Goal: Information Seeking & Learning: Understand process/instructions

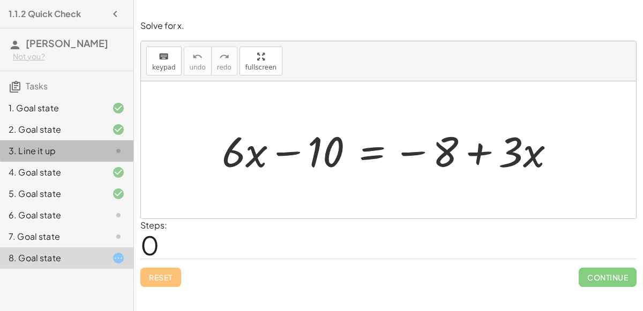
click at [113, 151] on icon at bounding box center [118, 151] width 13 height 13
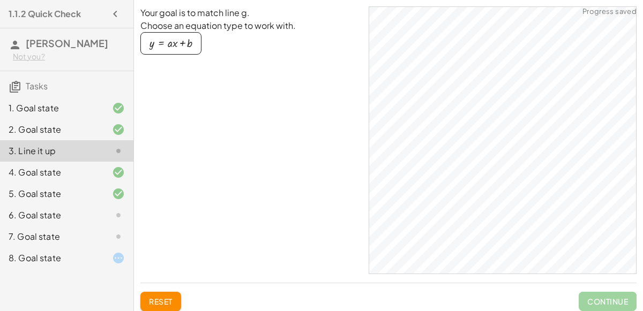
click at [93, 211] on div "6. Goal state" at bounding box center [52, 215] width 86 height 13
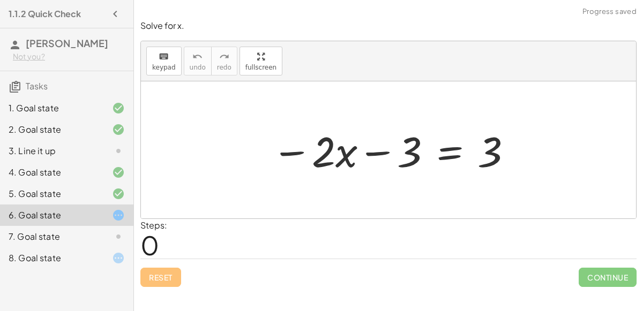
click at [444, 147] on div at bounding box center [392, 150] width 252 height 55
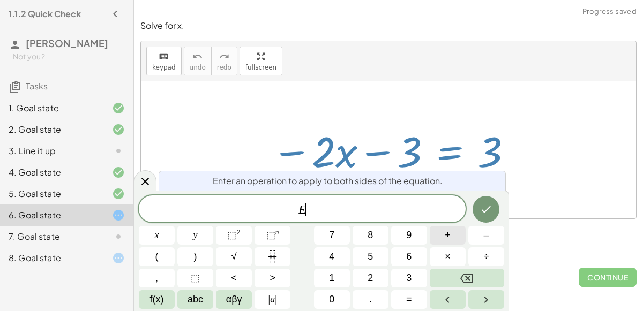
click at [452, 243] on button "+" at bounding box center [447, 235] width 36 height 19
click at [404, 282] on button "3" at bounding box center [409, 278] width 36 height 19
click at [481, 202] on button "Done" at bounding box center [485, 209] width 27 height 27
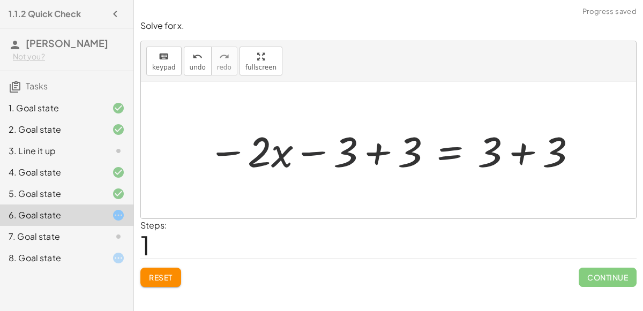
click at [393, 159] on div at bounding box center [392, 150] width 381 height 55
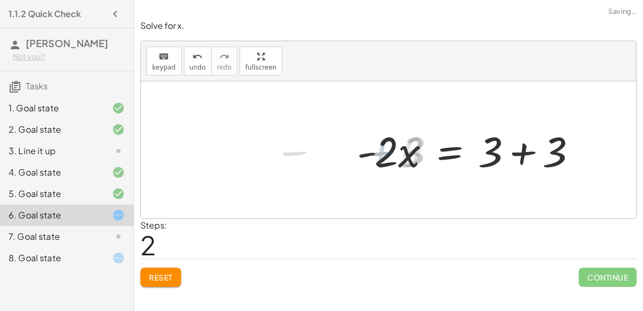
click at [530, 155] on div at bounding box center [470, 150] width 239 height 55
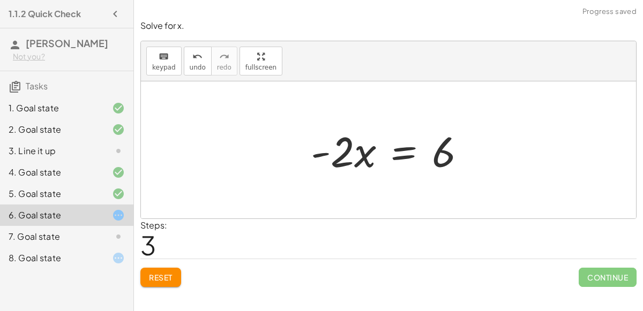
click at [406, 153] on div at bounding box center [392, 150] width 174 height 55
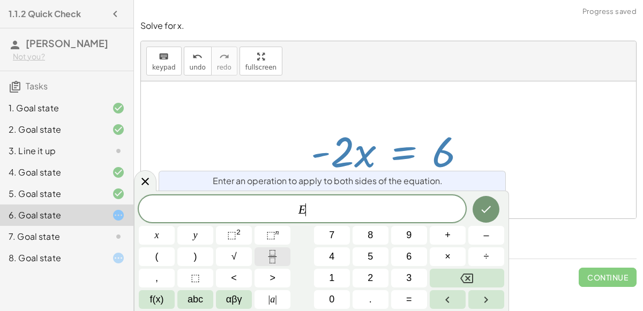
click at [270, 254] on icon "Fraction" at bounding box center [272, 256] width 13 height 13
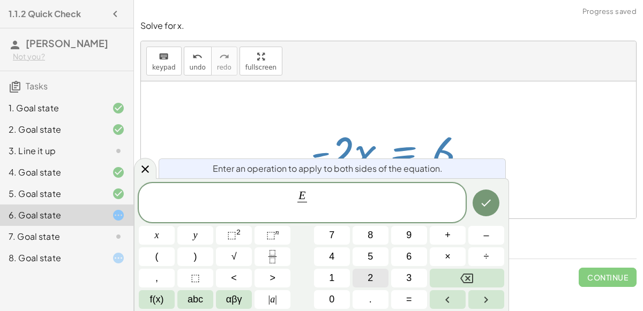
click at [372, 277] on span "2" at bounding box center [369, 278] width 5 height 14
click at [488, 200] on icon "Done" at bounding box center [485, 203] width 13 height 13
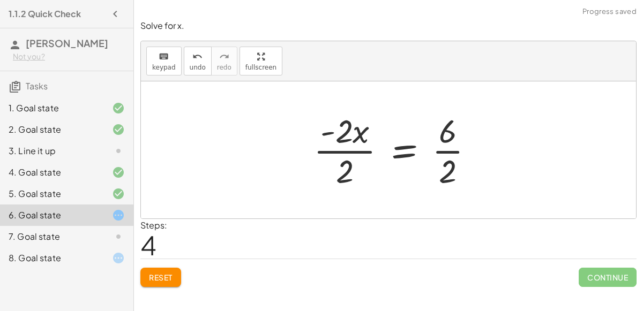
click at [344, 152] on div at bounding box center [398, 150] width 180 height 82
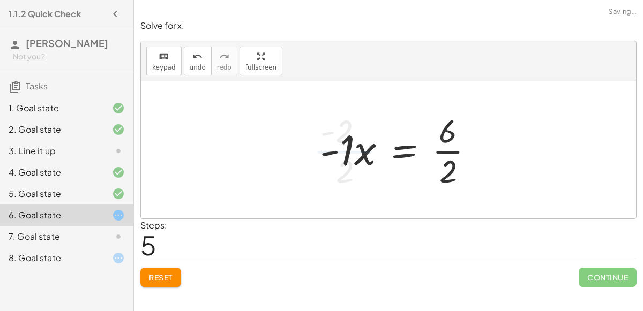
click at [447, 157] on div at bounding box center [401, 150] width 174 height 82
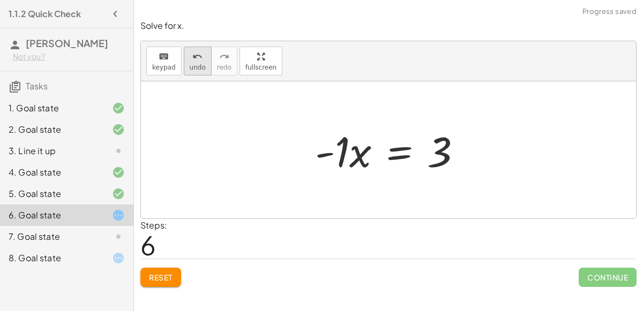
click at [198, 65] on span "undo" at bounding box center [198, 67] width 16 height 7
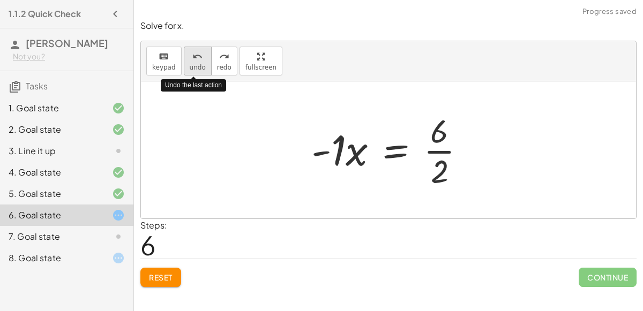
click at [198, 65] on span "undo" at bounding box center [198, 67] width 16 height 7
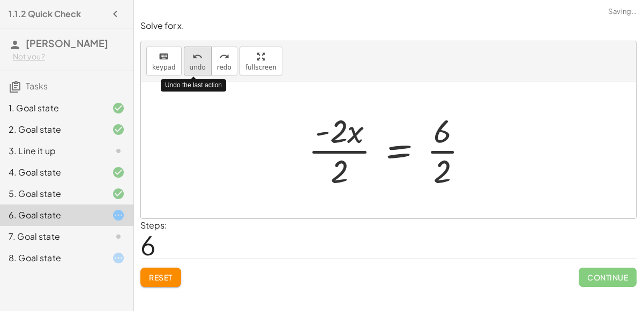
click at [199, 65] on span "undo" at bounding box center [198, 67] width 16 height 7
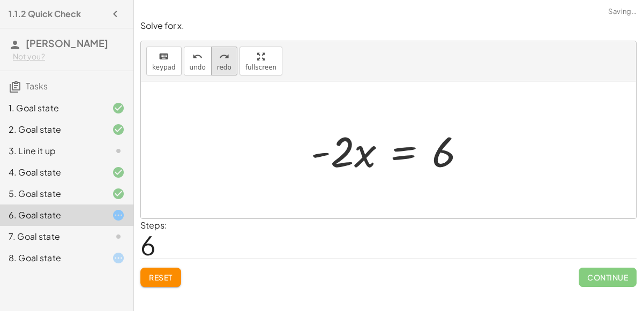
click at [217, 67] on span "redo" at bounding box center [224, 67] width 14 height 7
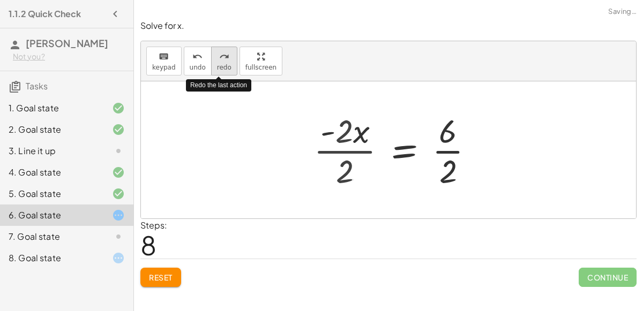
click at [217, 67] on span "redo" at bounding box center [224, 67] width 14 height 7
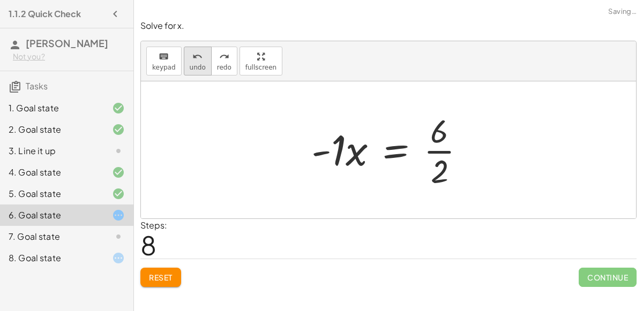
click at [190, 66] on span "undo" at bounding box center [198, 67] width 16 height 7
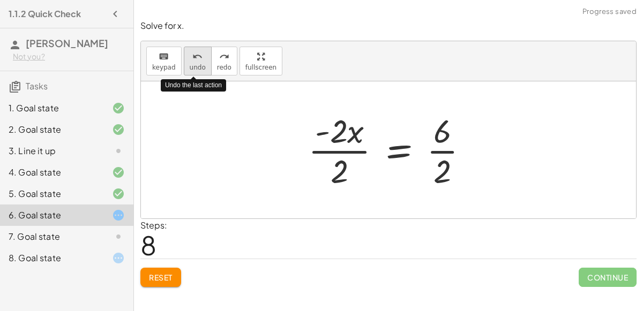
click at [193, 64] on span "undo" at bounding box center [198, 67] width 16 height 7
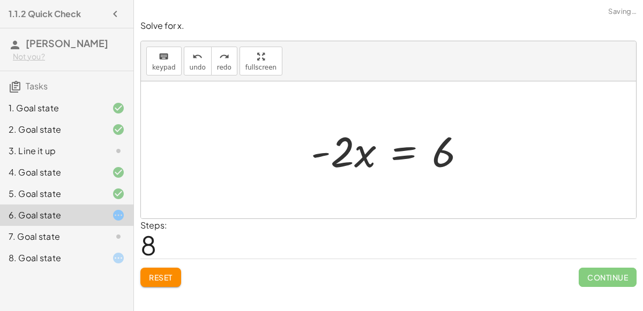
click at [394, 148] on div at bounding box center [392, 150] width 174 height 55
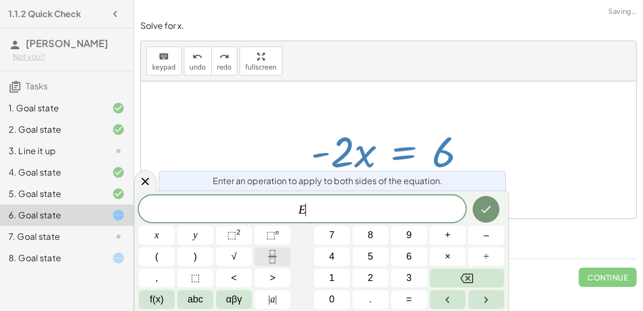
click at [284, 262] on button "Fraction" at bounding box center [272, 256] width 36 height 19
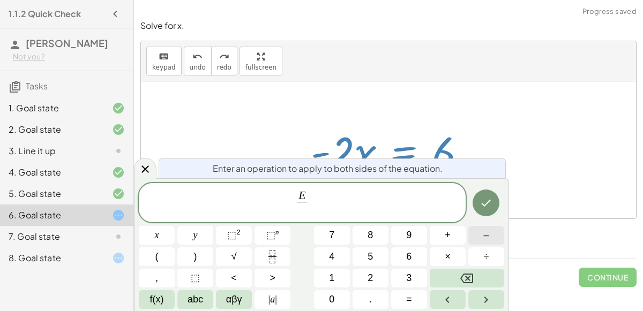
click at [483, 231] on span "–" at bounding box center [485, 235] width 5 height 14
click at [372, 281] on span "2" at bounding box center [369, 278] width 5 height 14
click at [485, 204] on icon "Done" at bounding box center [485, 203] width 13 height 13
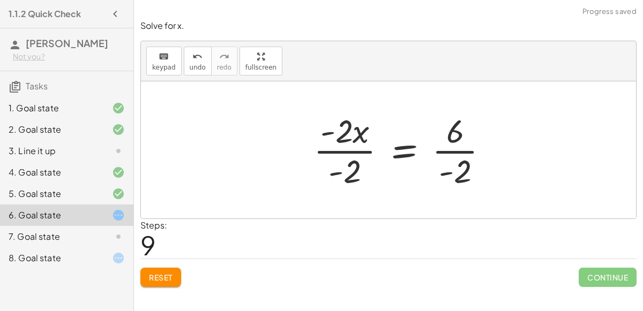
click at [343, 147] on div at bounding box center [405, 150] width 194 height 82
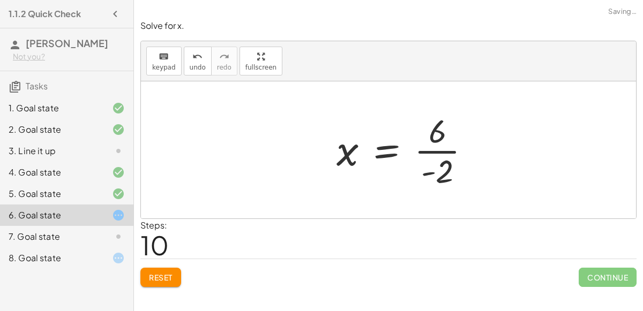
click at [449, 155] on div at bounding box center [407, 150] width 153 height 82
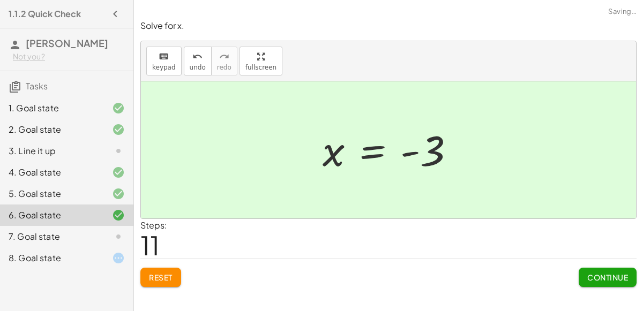
click at [594, 273] on span "Continue" at bounding box center [607, 278] width 41 height 10
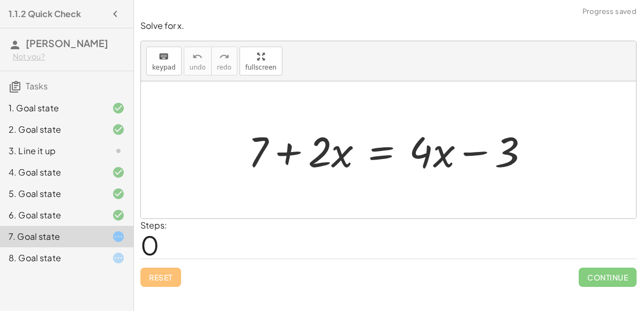
click at [378, 149] on div at bounding box center [393, 150] width 300 height 55
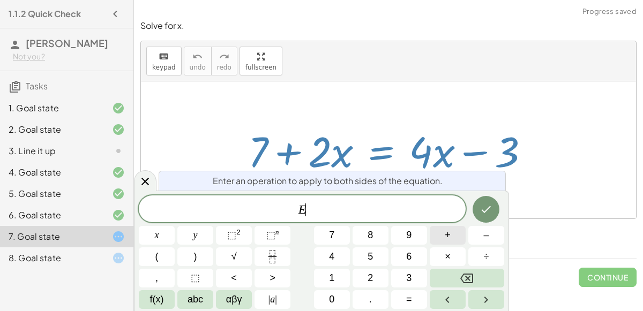
click at [450, 239] on button "+" at bounding box center [447, 235] width 36 height 19
click at [410, 274] on span "3" at bounding box center [408, 278] width 5 height 14
click at [484, 207] on icon "Done" at bounding box center [485, 209] width 13 height 13
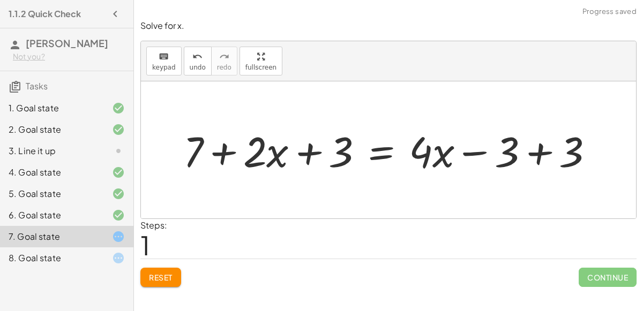
click at [526, 147] on div at bounding box center [392, 150] width 429 height 55
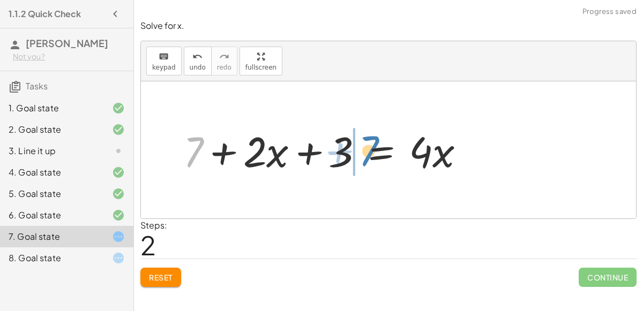
drag, startPoint x: 199, startPoint y: 145, endPoint x: 374, endPoint y: 144, distance: 175.1
click at [374, 144] on div at bounding box center [328, 150] width 300 height 55
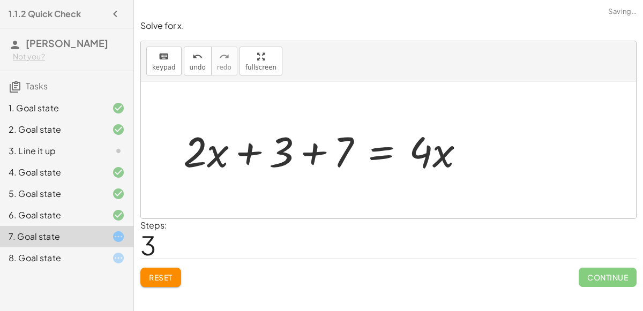
click at [330, 143] on div at bounding box center [328, 150] width 300 height 55
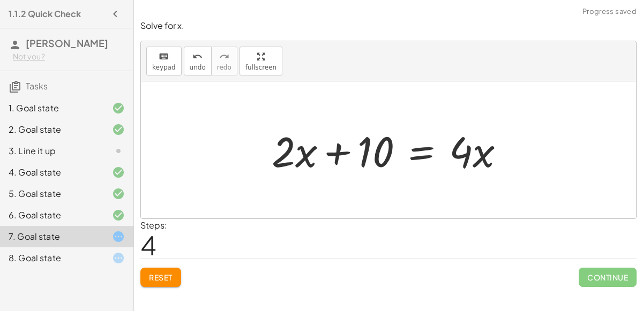
click at [418, 151] on div at bounding box center [392, 150] width 252 height 55
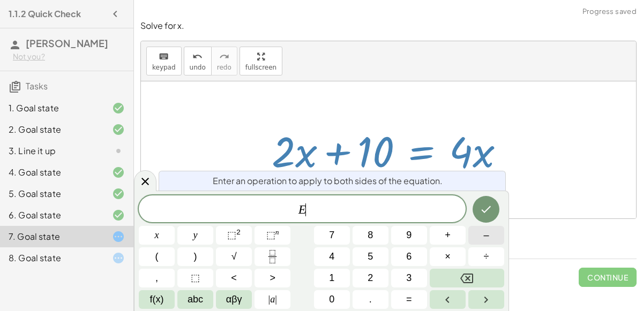
click at [477, 231] on button "–" at bounding box center [486, 235] width 36 height 19
click at [369, 278] on span "2" at bounding box center [369, 278] width 5 height 14
click at [170, 235] on button "x" at bounding box center [157, 235] width 36 height 19
click at [478, 201] on button "Done" at bounding box center [485, 209] width 27 height 27
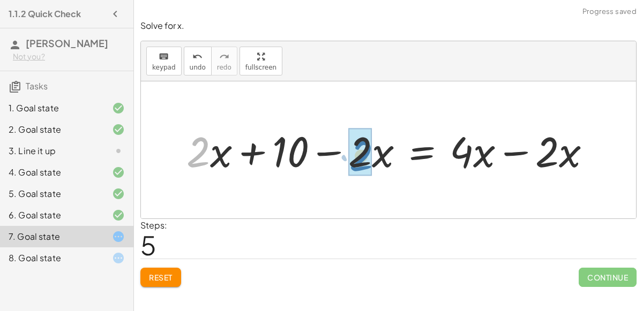
drag, startPoint x: 205, startPoint y: 153, endPoint x: 366, endPoint y: 156, distance: 161.8
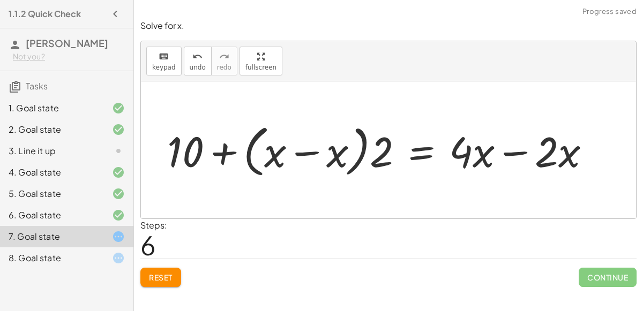
click at [375, 148] on div at bounding box center [383, 150] width 442 height 62
click at [311, 154] on div at bounding box center [383, 150] width 442 height 62
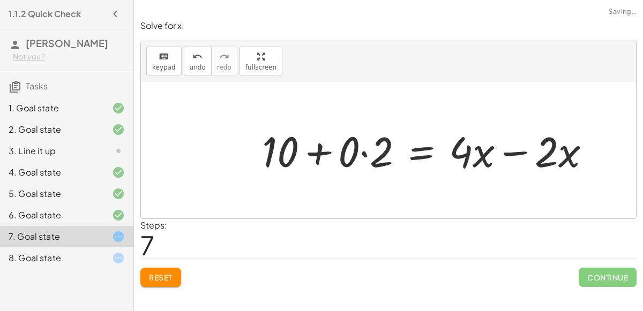
click at [370, 154] on div at bounding box center [431, 150] width 348 height 55
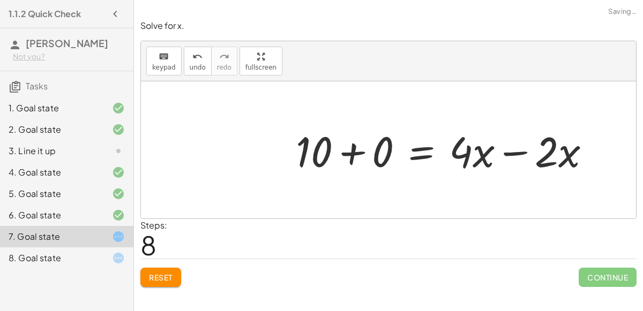
click at [514, 152] on div at bounding box center [447, 150] width 314 height 55
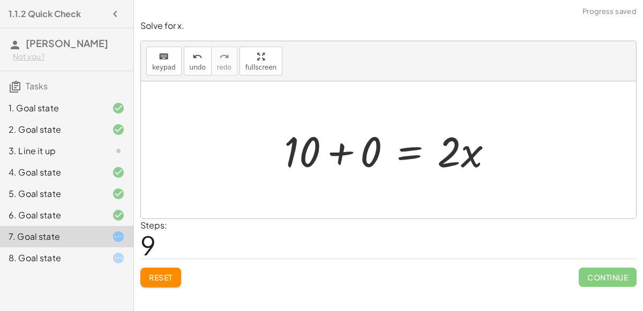
click at [411, 150] on div at bounding box center [392, 150] width 228 height 55
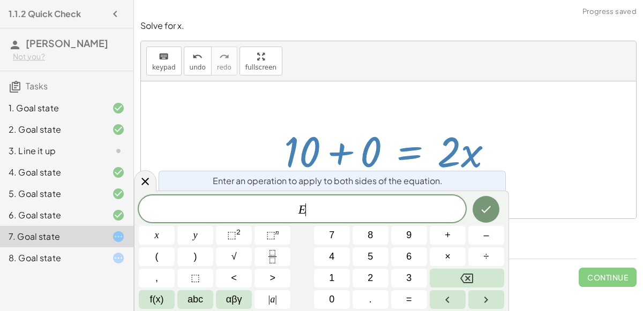
click at [371, 150] on div at bounding box center [392, 150] width 228 height 55
click at [343, 149] on div at bounding box center [392, 150] width 228 height 55
click at [268, 266] on button "Fraction" at bounding box center [272, 256] width 36 height 19
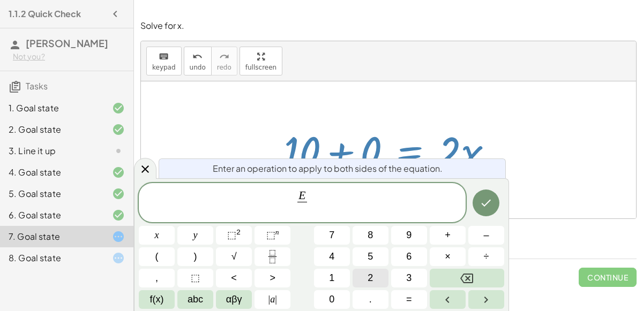
click at [375, 283] on button "2" at bounding box center [370, 278] width 36 height 19
click at [494, 204] on button "Done" at bounding box center [485, 203] width 27 height 27
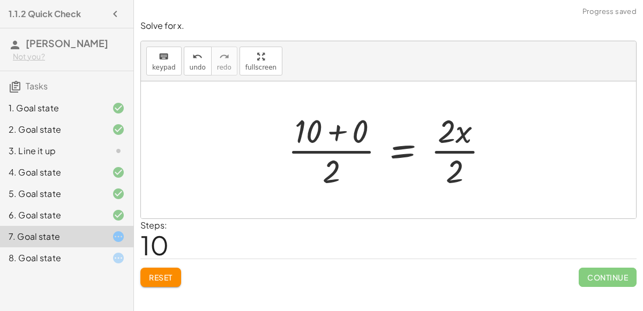
click at [346, 132] on div at bounding box center [392, 150] width 220 height 82
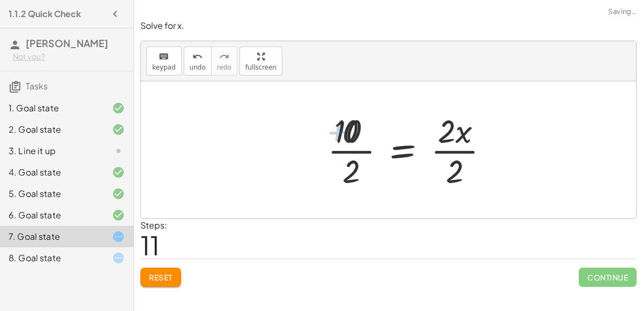
click at [337, 149] on div at bounding box center [415, 150] width 174 height 82
click at [447, 138] on div at bounding box center [424, 150] width 156 height 82
click at [449, 144] on div at bounding box center [424, 150] width 156 height 82
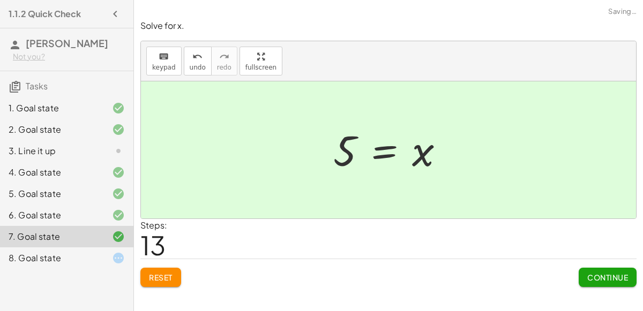
click at [594, 270] on button "Continue" at bounding box center [607, 277] width 58 height 19
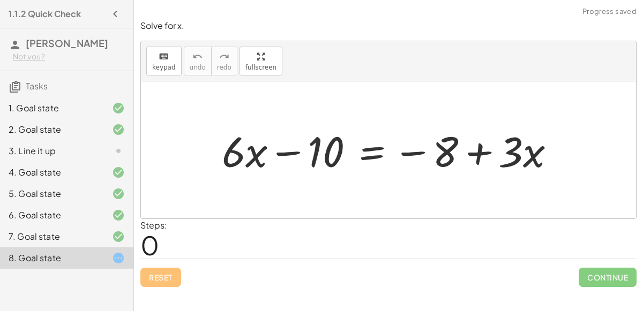
click at [372, 151] on div at bounding box center [392, 150] width 352 height 55
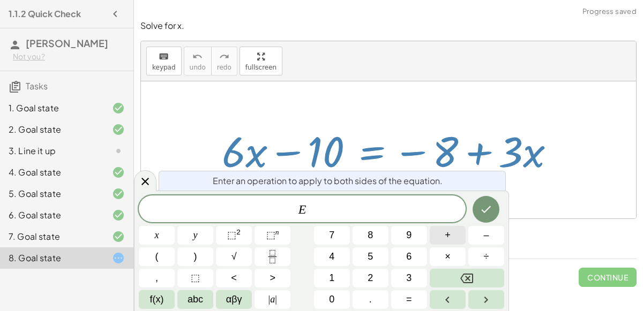
click at [448, 233] on span "+" at bounding box center [447, 235] width 6 height 14
click at [329, 278] on span "1" at bounding box center [331, 278] width 5 height 14
click at [336, 292] on button "0" at bounding box center [332, 299] width 36 height 19
click at [489, 208] on icon "Done" at bounding box center [485, 209] width 13 height 13
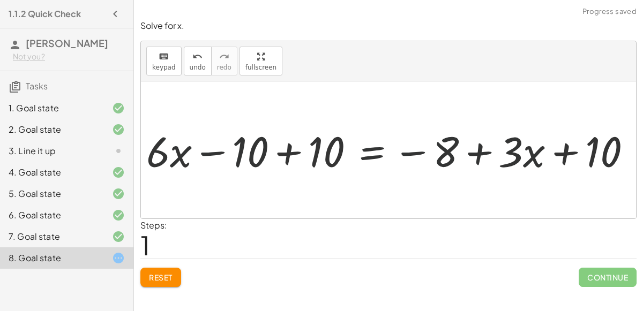
click at [312, 153] on div at bounding box center [392, 150] width 505 height 55
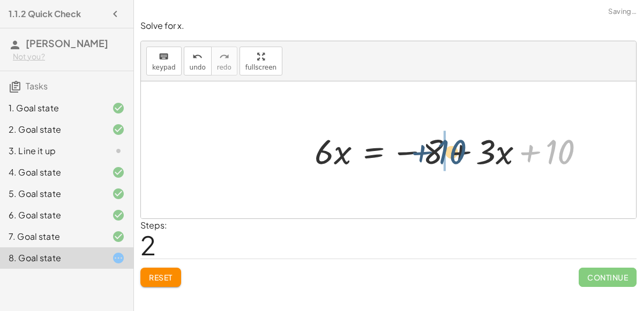
drag, startPoint x: 555, startPoint y: 156, endPoint x: 443, endPoint y: 156, distance: 111.4
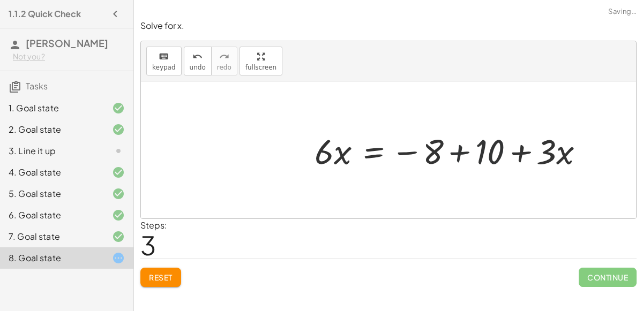
click at [438, 153] on div at bounding box center [454, 150] width 290 height 46
click at [445, 143] on div at bounding box center [454, 150] width 290 height 46
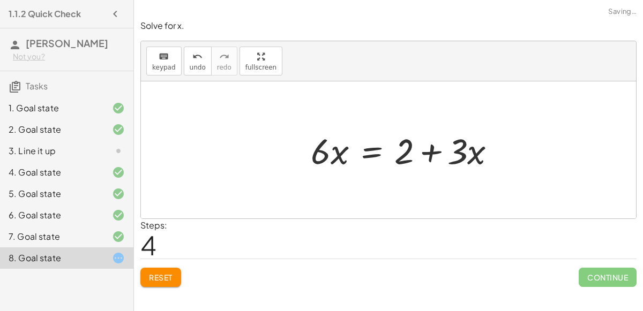
click at [365, 151] on div at bounding box center [412, 150] width 241 height 55
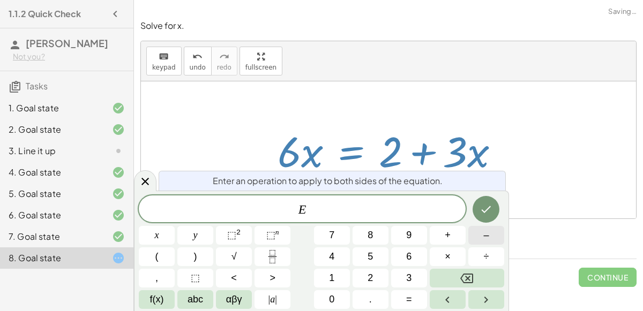
click at [472, 231] on button "–" at bounding box center [486, 235] width 36 height 19
click at [413, 271] on button "3" at bounding box center [409, 278] width 36 height 19
click at [161, 234] on button "x" at bounding box center [157, 235] width 36 height 19
click at [486, 211] on icon "Done" at bounding box center [486, 209] width 10 height 7
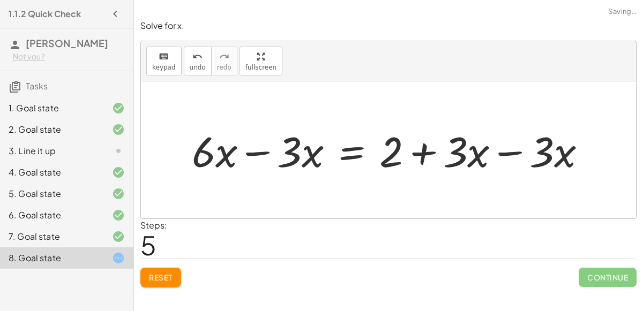
click at [277, 147] on div at bounding box center [393, 150] width 414 height 55
click at [519, 156] on div at bounding box center [393, 150] width 414 height 55
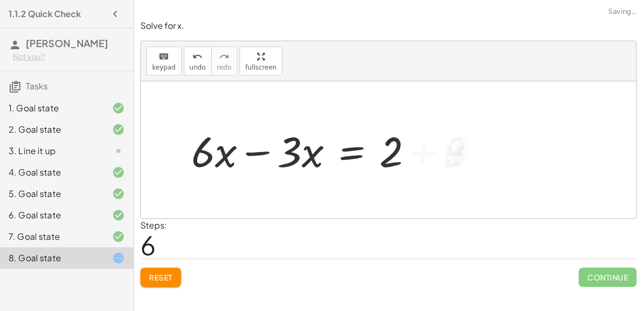
click at [259, 149] on div at bounding box center [306, 150] width 241 height 55
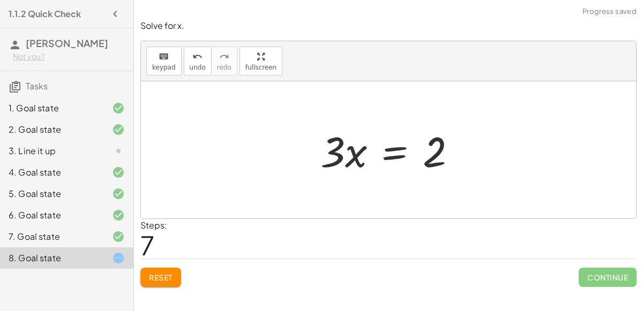
click at [394, 160] on div at bounding box center [392, 150] width 155 height 55
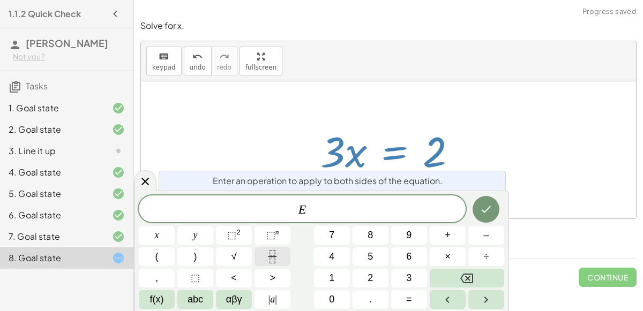
click at [269, 256] on icon "Fraction" at bounding box center [272, 256] width 13 height 13
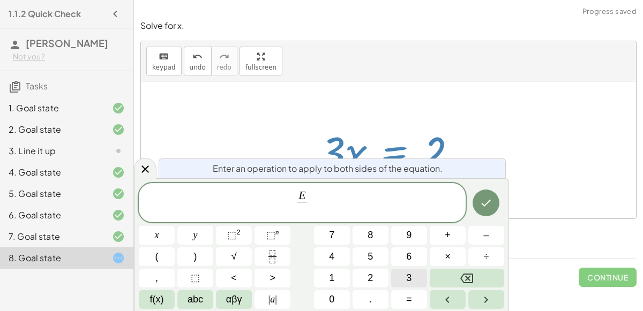
click at [404, 274] on button "3" at bounding box center [409, 278] width 36 height 19
click at [477, 206] on button "Done" at bounding box center [485, 203] width 27 height 27
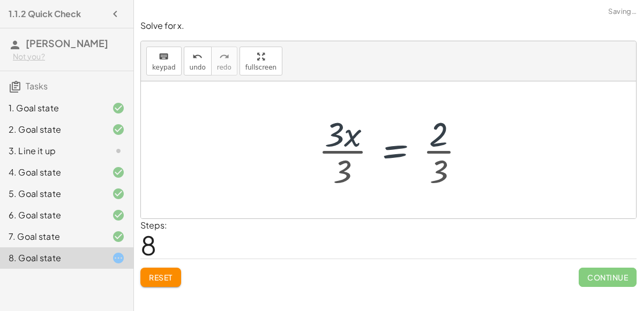
click at [343, 155] on div at bounding box center [396, 150] width 166 height 82
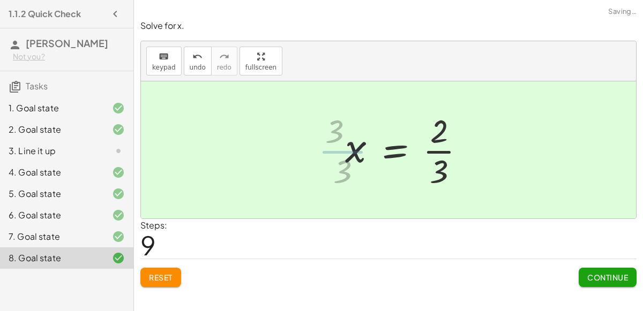
click at [413, 152] on div at bounding box center [409, 150] width 139 height 82
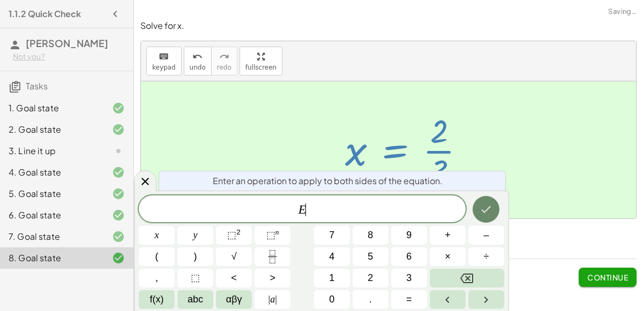
click at [489, 205] on icon "Done" at bounding box center [485, 209] width 13 height 13
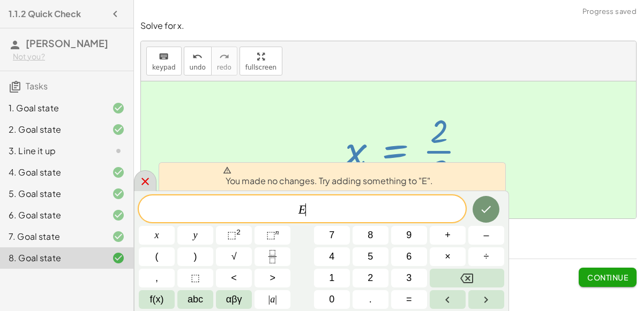
click at [143, 185] on icon at bounding box center [145, 181] width 13 height 13
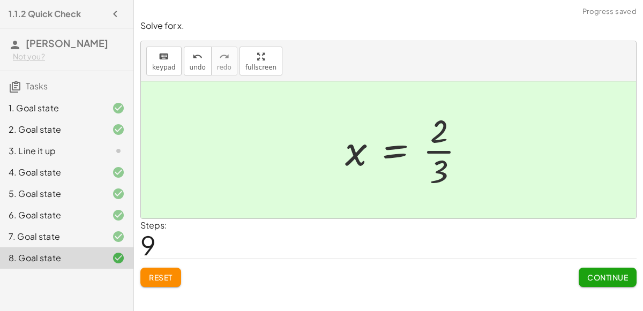
click at [431, 156] on div at bounding box center [409, 150] width 139 height 82
click at [596, 280] on span "Continue" at bounding box center [607, 278] width 41 height 10
